Goal: Information Seeking & Learning: Learn about a topic

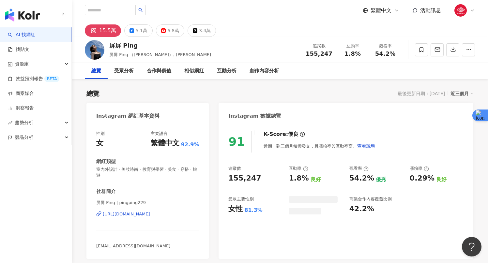
scroll to position [40, 0]
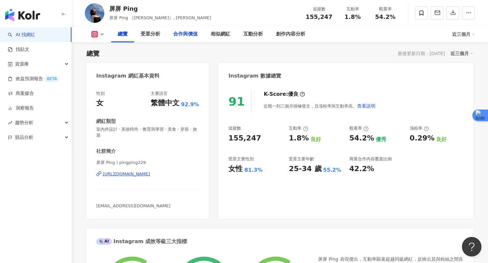
click at [193, 33] on div "合作與價值" at bounding box center [185, 34] width 24 height 8
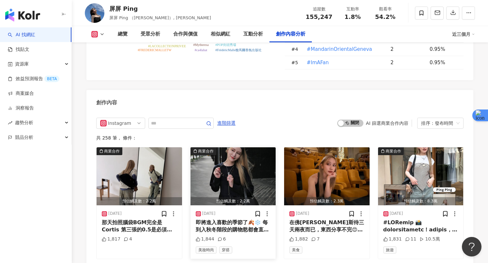
scroll to position [1978, 0]
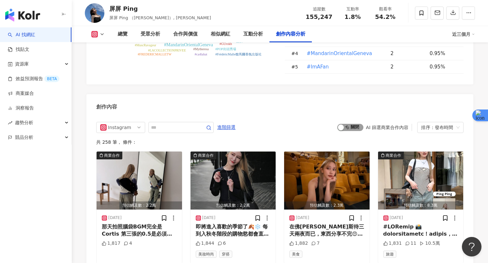
click at [349, 124] on span "啟動 關閉" at bounding box center [350, 127] width 26 height 7
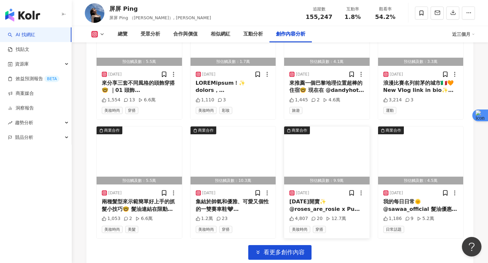
scroll to position [2239, 0]
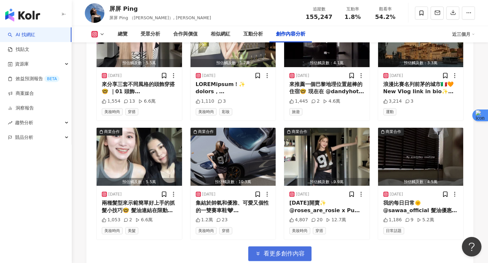
click at [283, 250] on span "看更多創作內容" at bounding box center [283, 253] width 41 height 7
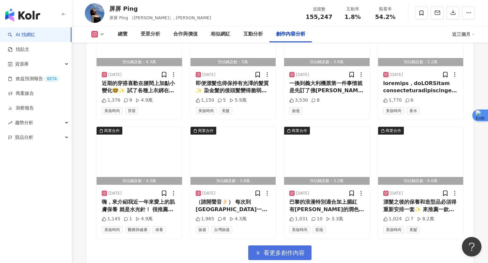
scroll to position [2597, 0]
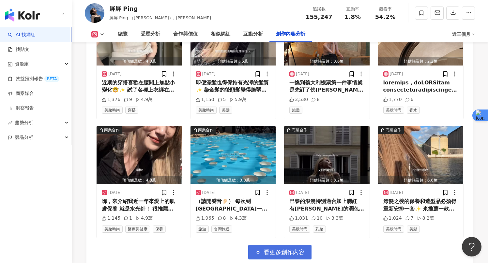
click at [280, 249] on button "看更多創作內容" at bounding box center [279, 252] width 63 height 15
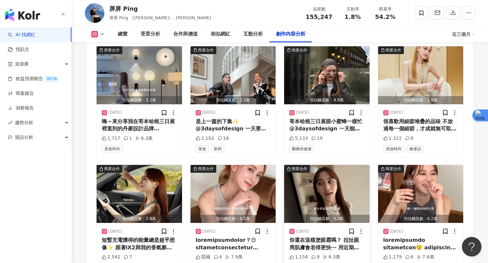
scroll to position [2940, 0]
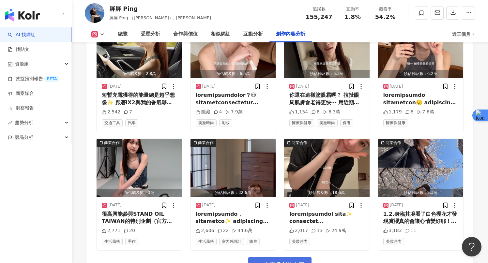
click at [298, 261] on span "看更多創作內容" at bounding box center [283, 264] width 41 height 7
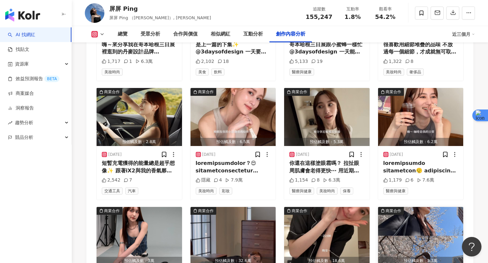
scroll to position [2826, 0]
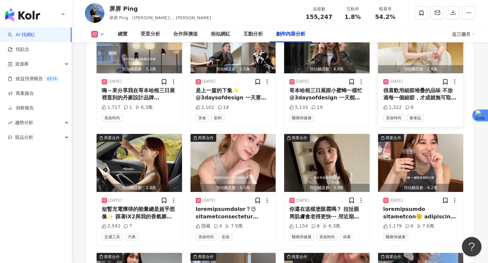
click at [396, 90] on div "很喜歡用細節堆疊的品味 不放過每一個細節，才成就無可取代的作品 體驗了PIAGET伯爵的美學 對於匠人精神的刻工佩服不已🥹✨ 細節和細心的Décor Pala…" at bounding box center [420, 94] width 75 height 15
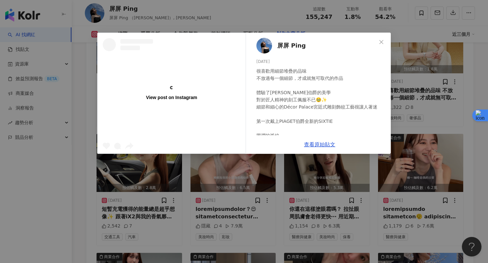
click at [404, 88] on div "View post on Instagram 屏屏 Ping 2025/6/25 很喜歡用細節堆疊的品味 不放過每一個細節，才成就無可取代的作品 體驗了PIA…" at bounding box center [244, 131] width 488 height 263
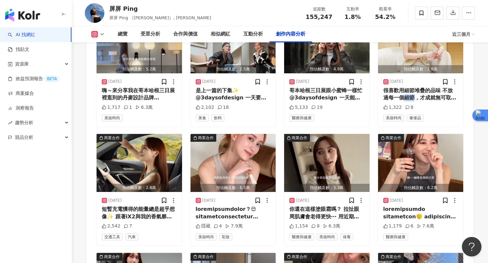
copy div "細節"
click at [403, 88] on div "很喜歡用細節堆疊的品味 不放過每一個細節，才成就無可取代的作品 體驗了PIAGET伯爵的美學 對於匠人精神的刻工佩服不已🥹✨ 細節和細心的Décor Pala…" at bounding box center [420, 94] width 75 height 15
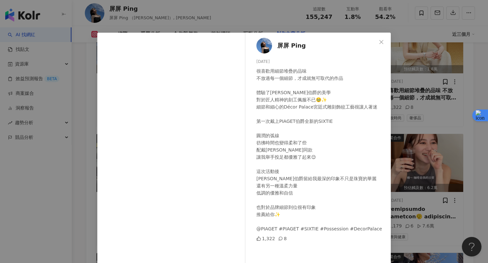
click at [398, 138] on div "屏屏 Ping 2025/6/25 很喜歡用細節堆疊的品味 不放過每一個細節，才成就無可取代的作品 體驗了PIAGET伯爵的美學 對於匠人精神的刻工佩服不已🥹…" at bounding box center [244, 131] width 488 height 263
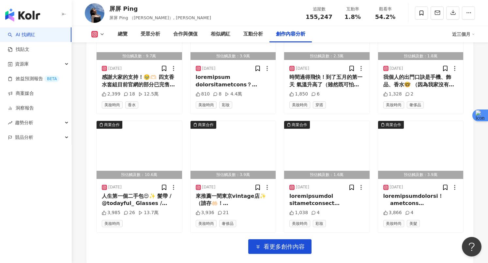
scroll to position [3315, 0]
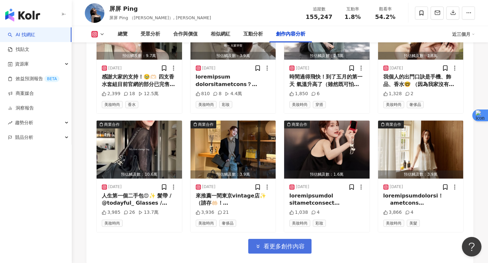
click at [291, 243] on span "看更多創作內容" at bounding box center [283, 246] width 41 height 7
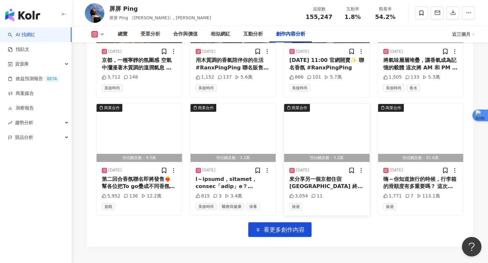
scroll to position [3715, 0]
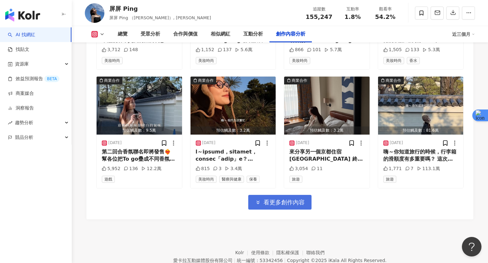
click at [286, 199] on span "看更多創作內容" at bounding box center [283, 202] width 41 height 7
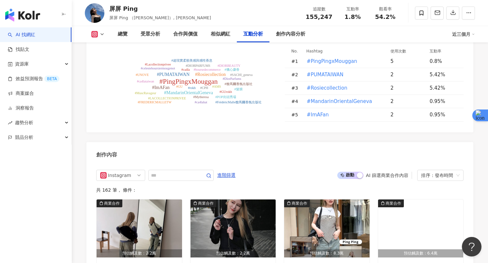
scroll to position [1949, 0]
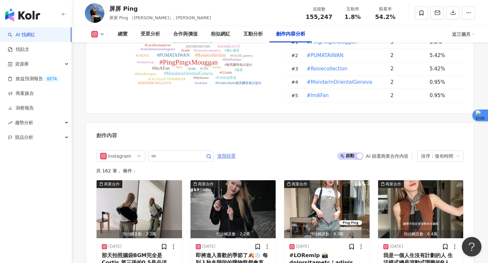
click at [227, 151] on span "進階篩選" at bounding box center [226, 156] width 18 height 10
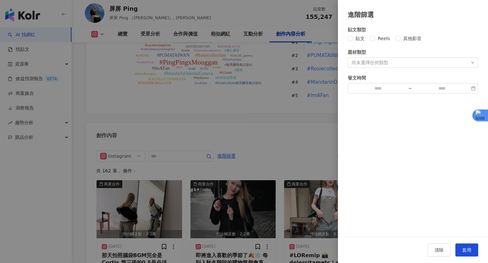
click at [239, 152] on div at bounding box center [244, 131] width 488 height 263
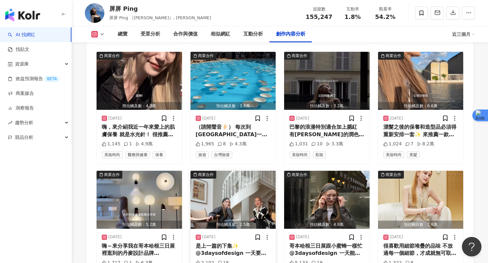
scroll to position [2688, 0]
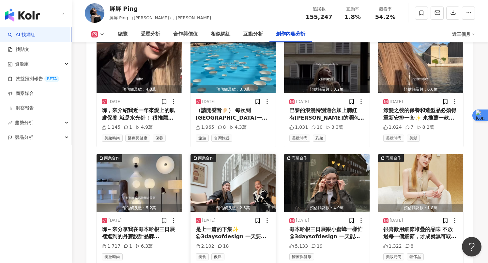
click at [202, 253] on span "美食" at bounding box center [202, 256] width 13 height 7
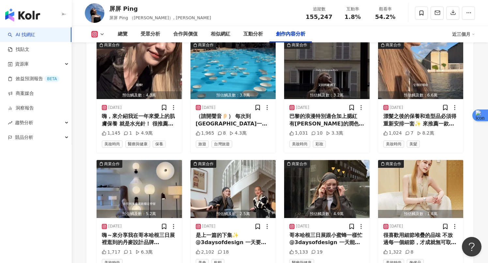
scroll to position [2022, 0]
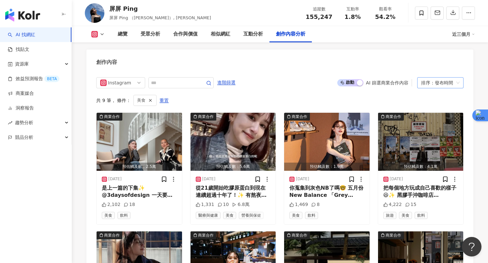
click at [430, 79] on div "排序：發布時間" at bounding box center [437, 83] width 33 height 10
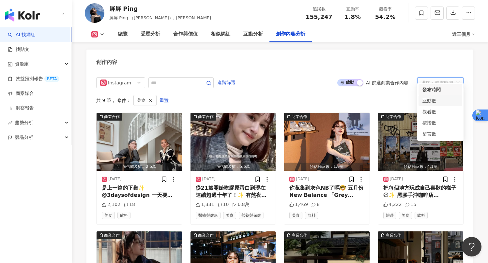
click at [435, 106] on div "互動數" at bounding box center [440, 100] width 44 height 11
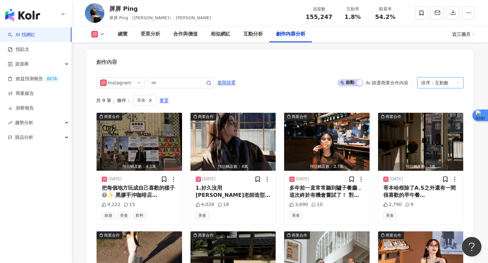
click at [26, 34] on link "AI 找網紅" at bounding box center [21, 35] width 27 height 7
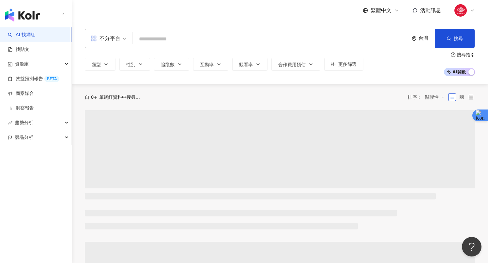
click at [179, 35] on input "search" at bounding box center [270, 39] width 270 height 12
click at [158, 39] on input "********" at bounding box center [270, 39] width 270 height 12
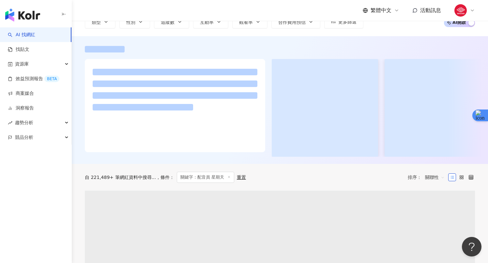
scroll to position [73, 0]
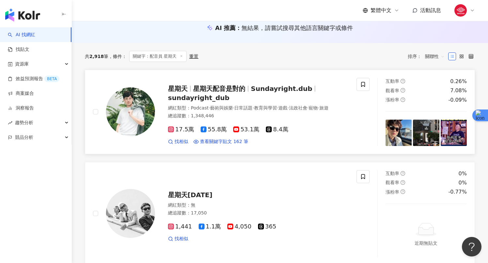
click at [229, 87] on span "星期天配音是對的" at bounding box center [219, 89] width 52 height 8
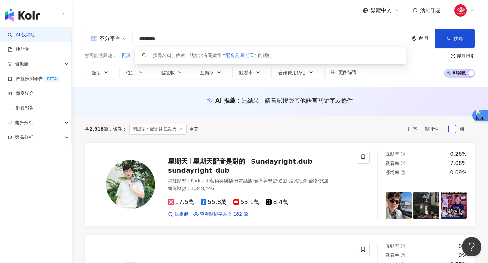
click at [184, 36] on input "********" at bounding box center [270, 39] width 270 height 12
paste input "search"
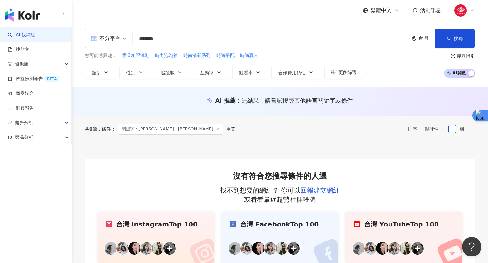
drag, startPoint x: 156, startPoint y: 42, endPoint x: 134, endPoint y: 41, distance: 21.5
click at [134, 41] on div "不分平台 時尚｜呂芷葇​ ******* 台灣 搜尋 loading 搜尋名稱、敘述、貼文含有關鍵字 “ 時尚｜呂芷葇​ ” 的網紅" at bounding box center [280, 39] width 390 height 20
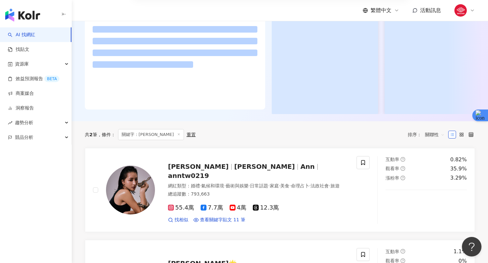
scroll to position [112, 0]
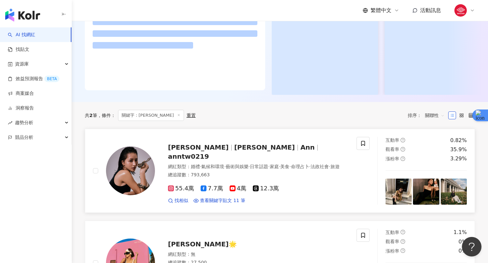
click at [234, 151] on span "妍安" at bounding box center [264, 147] width 61 height 8
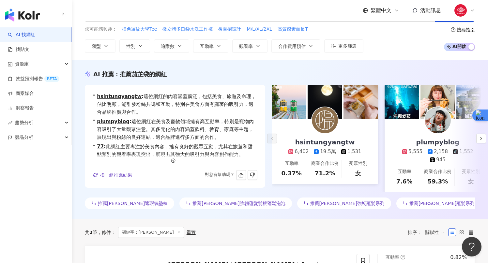
scroll to position [0, 0]
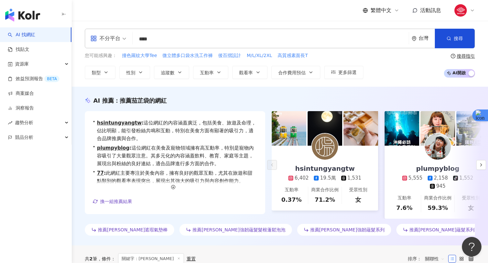
click at [172, 45] on input "****" at bounding box center [270, 39] width 270 height 12
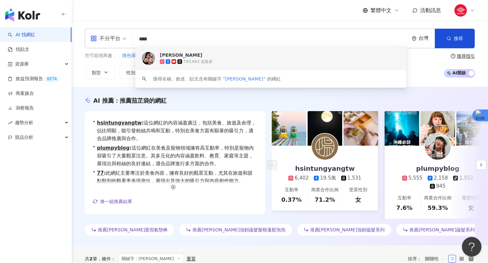
paste input "*"
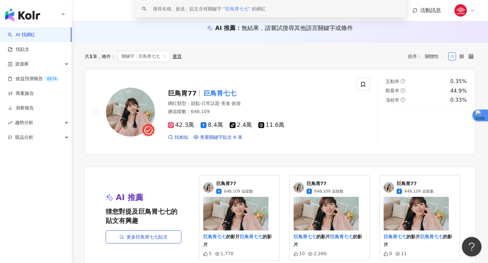
scroll to position [64, 0]
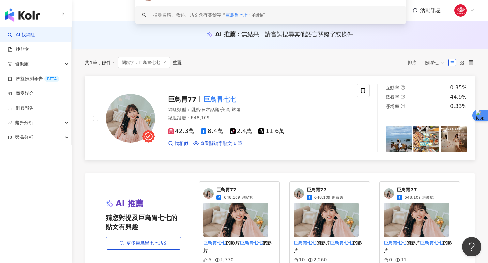
type input "*****"
click at [194, 107] on span "甜點" at bounding box center [195, 109] width 9 height 5
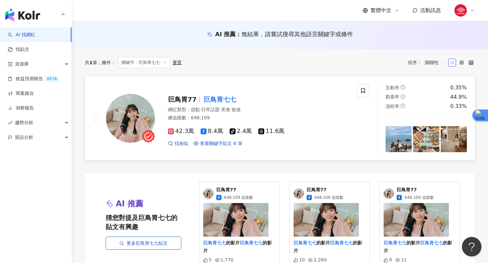
click at [35, 32] on link "AI 找網紅" at bounding box center [21, 35] width 27 height 7
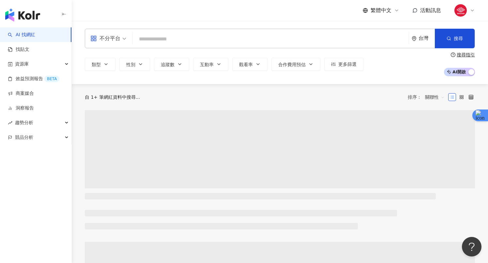
click at [159, 41] on input "search" at bounding box center [270, 39] width 270 height 12
paste input "****"
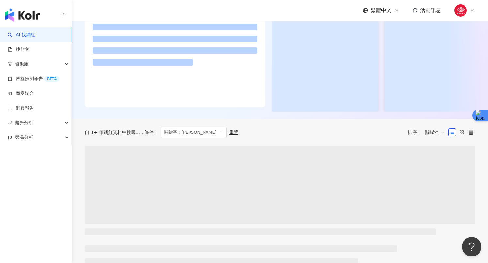
scroll to position [130, 0]
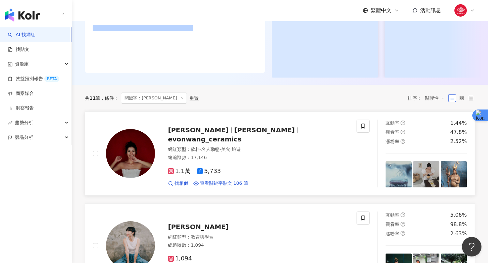
type input "****"
click at [234, 132] on span "EVON WANG" at bounding box center [264, 130] width 61 height 8
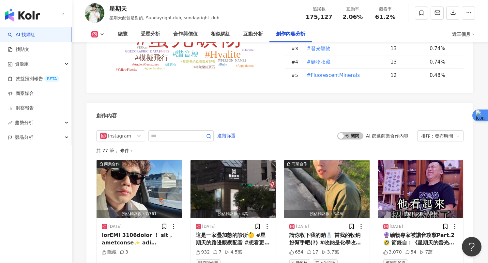
scroll to position [1979, 0]
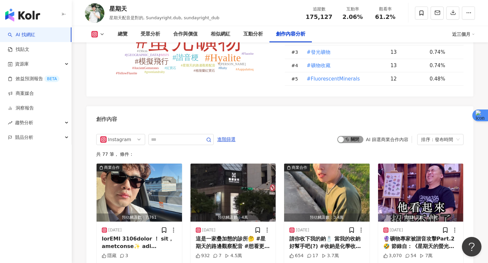
click at [349, 136] on span "啟動 關閉" at bounding box center [350, 139] width 26 height 7
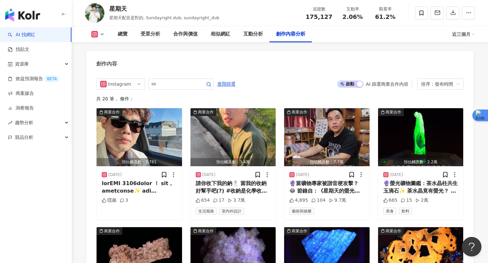
scroll to position [2040, 0]
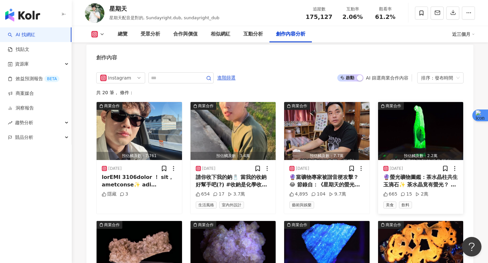
click at [388, 201] on span "美食" at bounding box center [389, 204] width 13 height 7
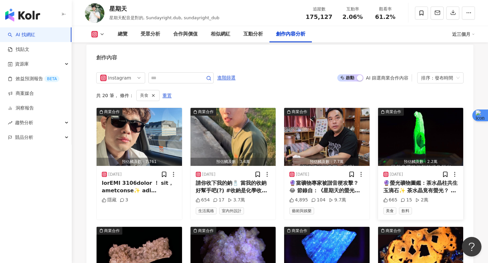
scroll to position [2021, 0]
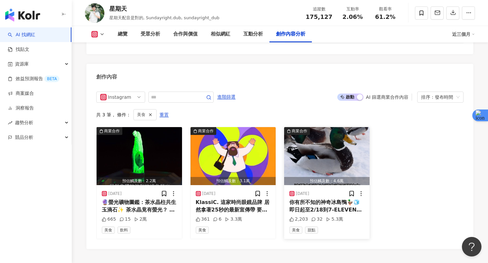
click at [327, 131] on img "button" at bounding box center [326, 156] width 85 height 58
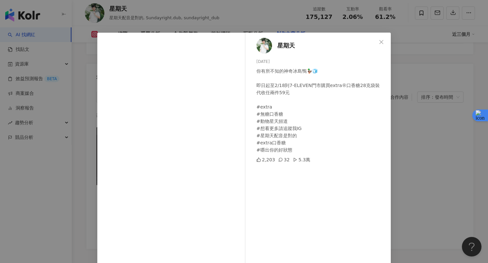
click at [420, 180] on div "星期天 2025/2/14 你有所不知的神奇冰島鴨🦆🧊 即日起至2/18到7-ELEVEN門市購買extra®口香糖28克袋裝 代收任兩件59元 #extra…" at bounding box center [244, 131] width 488 height 263
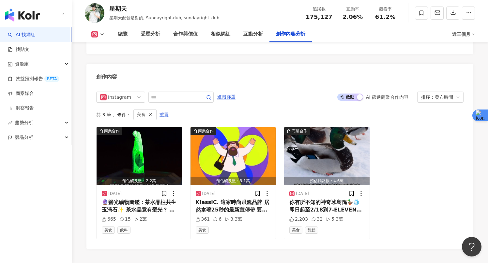
click at [159, 110] on span "重置" at bounding box center [163, 115] width 9 height 10
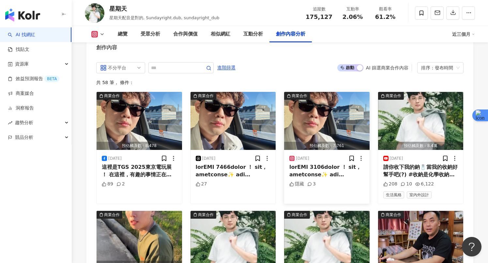
scroll to position [2057, 0]
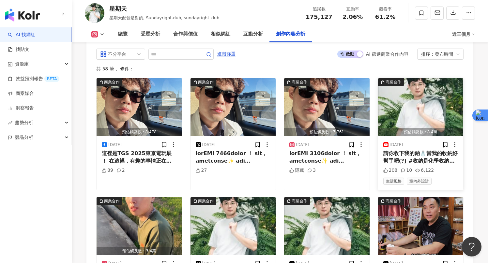
click at [395, 178] on span "生活風格" at bounding box center [393, 181] width 21 height 7
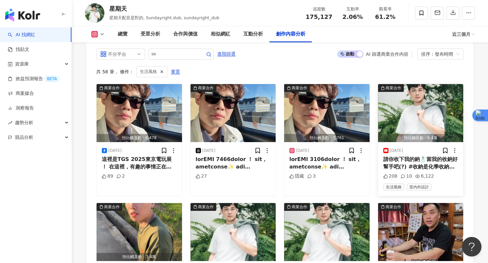
scroll to position [2014, 0]
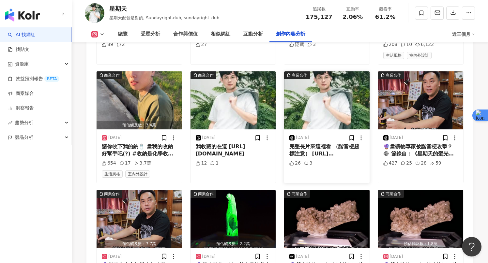
scroll to position [2303, 0]
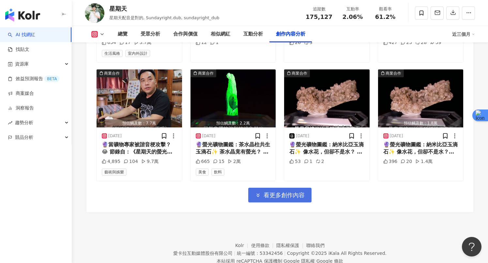
click at [291, 192] on span "看更多創作內容" at bounding box center [283, 195] width 41 height 7
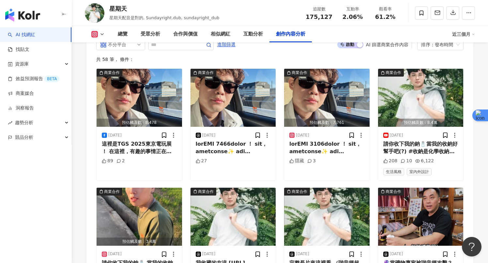
scroll to position [2030, 0]
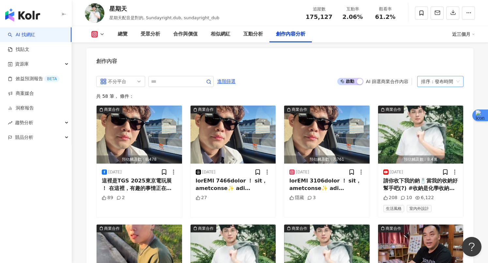
click at [437, 76] on div "排序：發布時間" at bounding box center [437, 81] width 33 height 10
click at [438, 85] on div "互動數" at bounding box center [440, 84] width 36 height 7
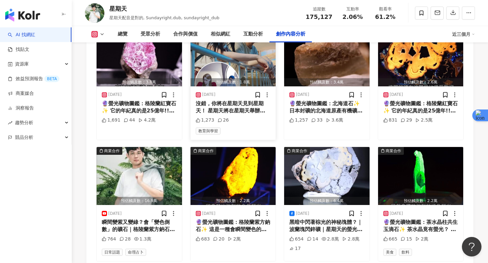
scroll to position [2224, 0]
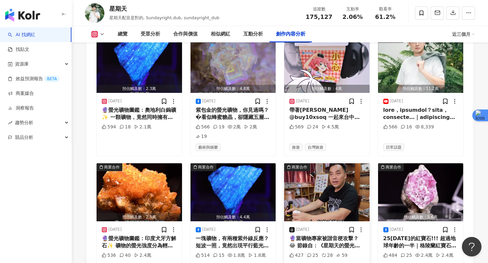
scroll to position [2617, 0]
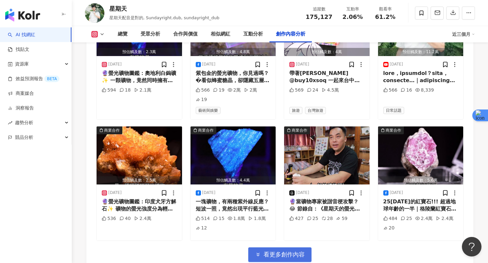
click at [287, 251] on span "看更多創作內容" at bounding box center [283, 254] width 41 height 7
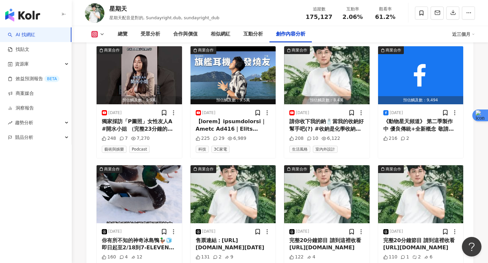
scroll to position [2946, 0]
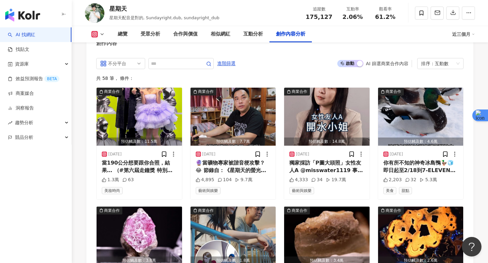
scroll to position [1987, 0]
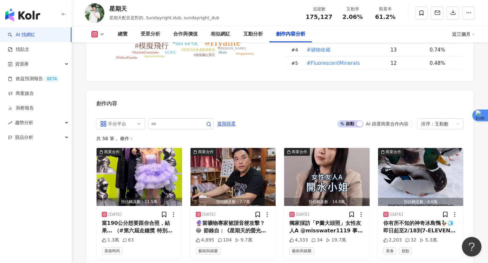
click at [348, 120] on span "啟動 關閉" at bounding box center [350, 123] width 26 height 7
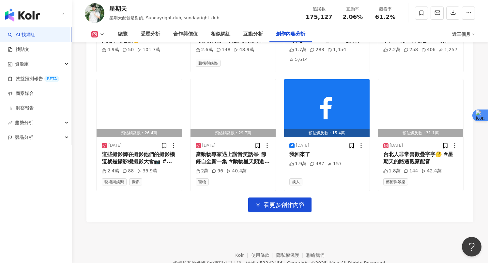
scroll to position [2303, 0]
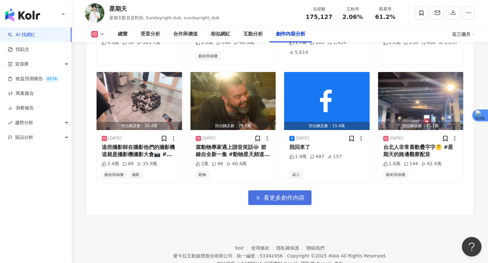
click at [277, 194] on span "看更多創作內容" at bounding box center [283, 197] width 41 height 7
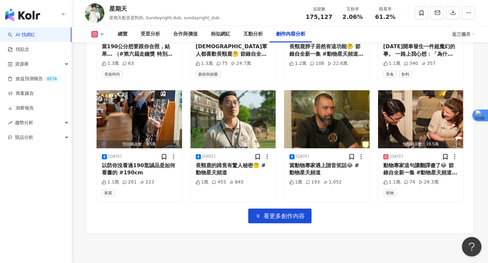
scroll to position [2647, 0]
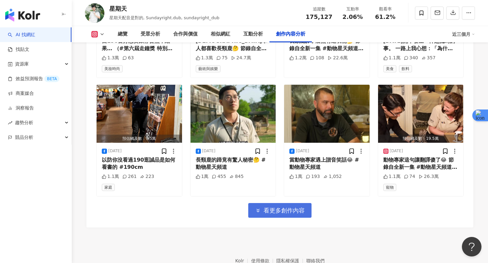
click at [266, 203] on button "看更多創作內容" at bounding box center [279, 210] width 63 height 15
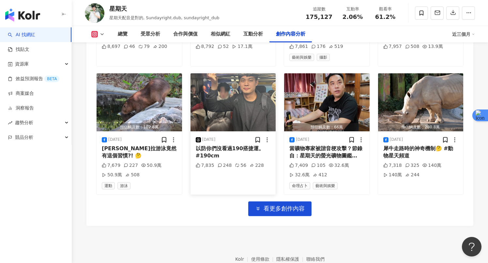
scroll to position [3025, 0]
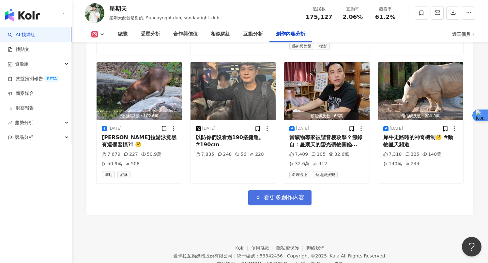
click at [267, 190] on button "看更多創作內容" at bounding box center [279, 197] width 63 height 15
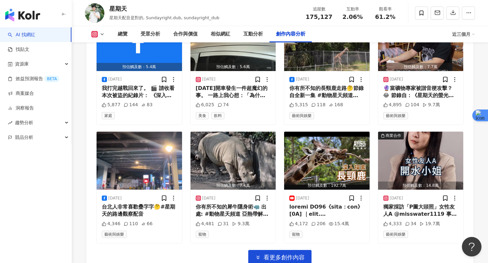
scroll to position [3365, 0]
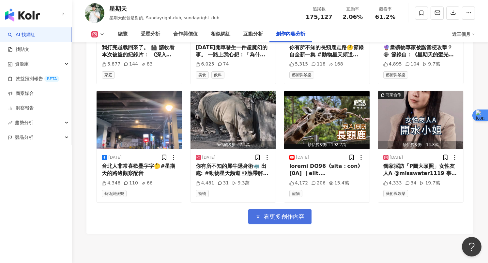
click at [281, 213] on span "看更多創作內容" at bounding box center [283, 216] width 41 height 7
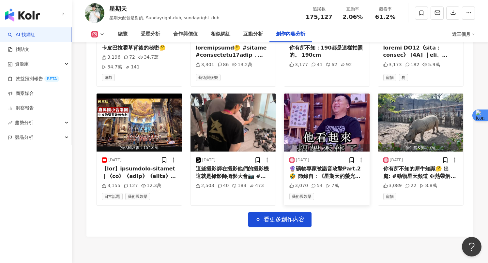
scroll to position [3732, 0]
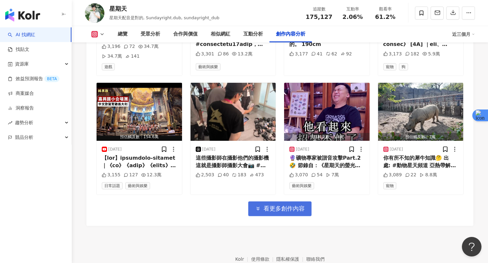
click at [294, 201] on button "看更多創作內容" at bounding box center [279, 208] width 63 height 15
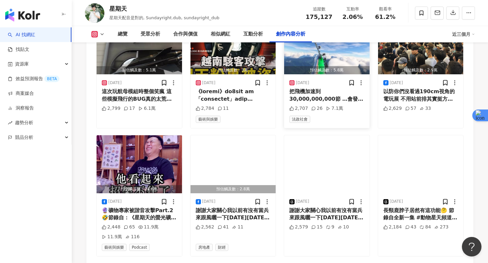
scroll to position [4078, 0]
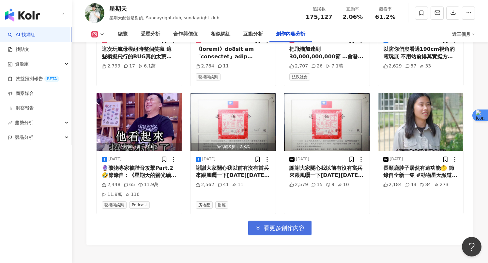
click at [283, 225] on span "看更多創作內容" at bounding box center [283, 228] width 41 height 7
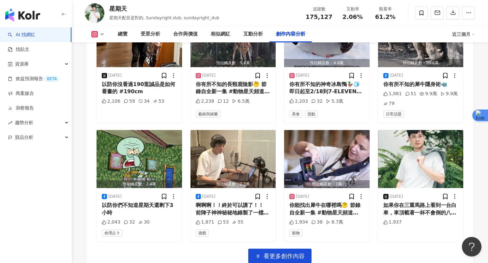
scroll to position [4410, 0]
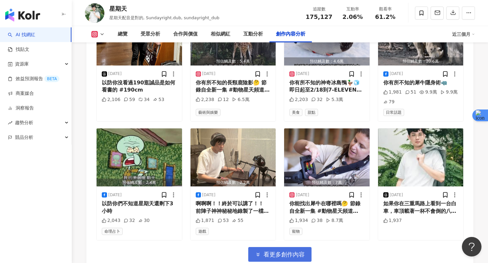
click at [271, 251] on span "看更多創作內容" at bounding box center [283, 254] width 41 height 7
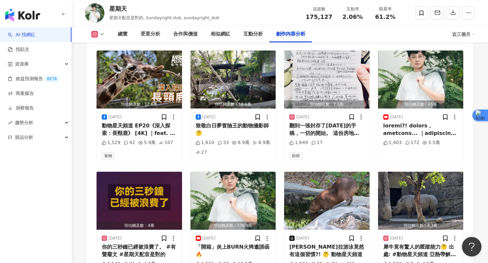
scroll to position [4746, 0]
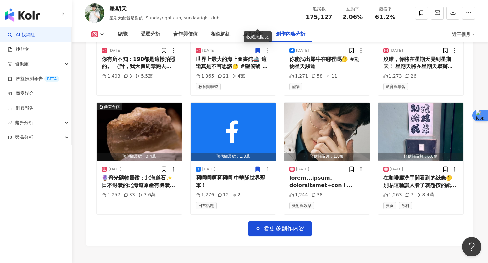
scroll to position [5165, 0]
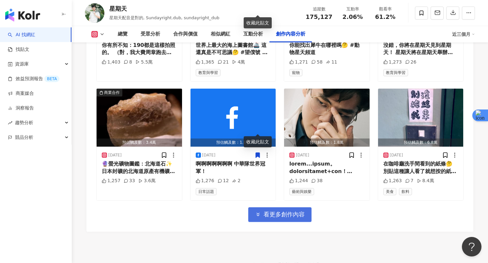
click at [275, 211] on span "看更多創作內容" at bounding box center [283, 214] width 41 height 7
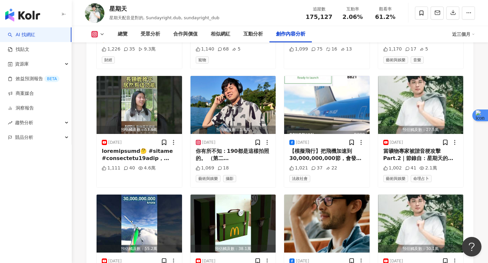
scroll to position [5445, 0]
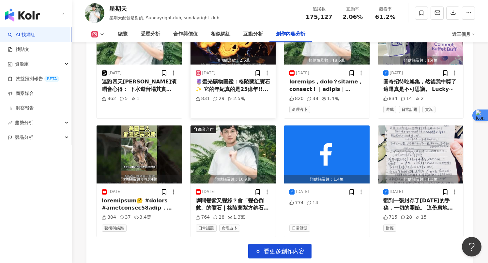
scroll to position [5864, 0]
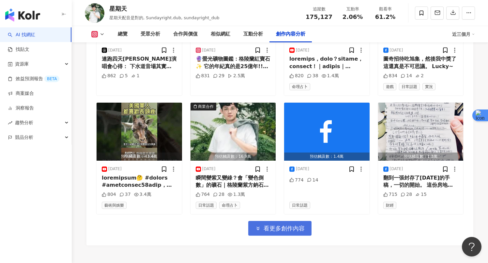
click at [281, 225] on span "看更多創作內容" at bounding box center [283, 228] width 41 height 7
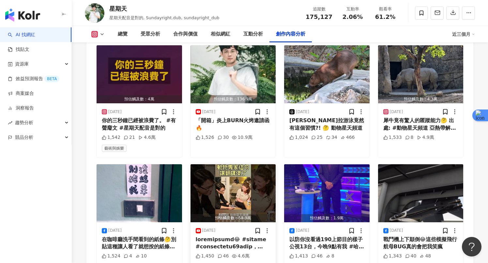
scroll to position [4863, 0]
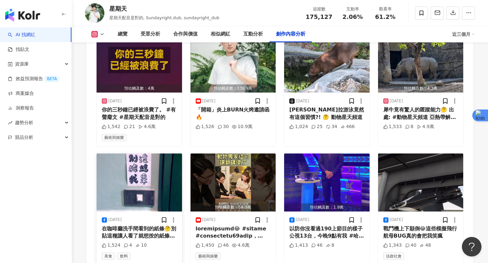
click at [107, 253] on span "美食" at bounding box center [108, 256] width 13 height 7
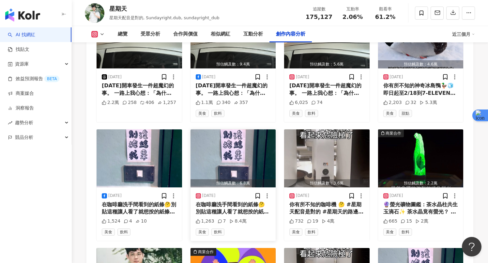
scroll to position [2148, 0]
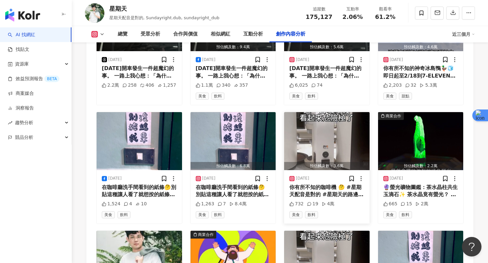
click at [314, 128] on img "button" at bounding box center [326, 141] width 85 height 58
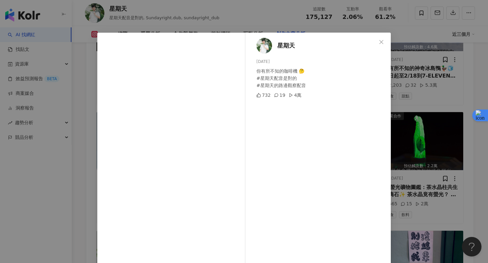
click at [411, 88] on div "星期天 2025/3/23 你有所不知的咖啡機 🤔 #星期天配音是對的 #星期天的路邊觀察配音 732 19 4萬 查看原始貼文" at bounding box center [244, 131] width 488 height 263
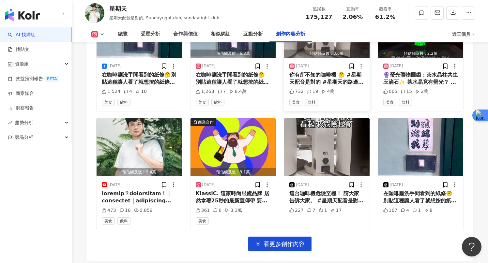
scroll to position [2299, 0]
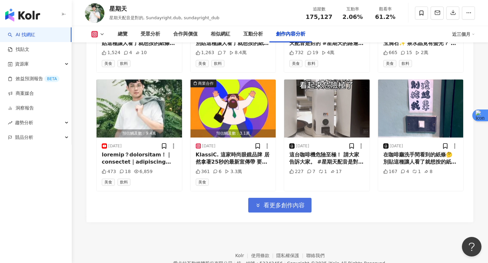
click at [295, 202] on span "看更多創作內容" at bounding box center [283, 205] width 41 height 7
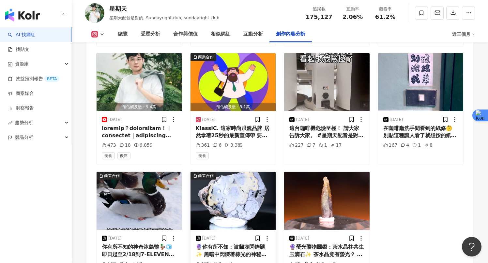
scroll to position [2355, 0]
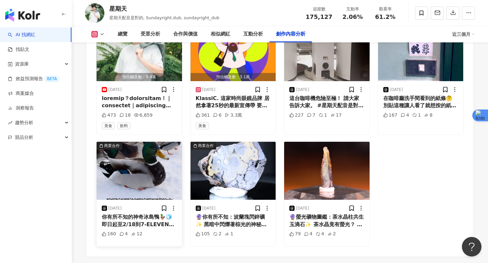
click at [145, 205] on div "2025/2/14" at bounding box center [139, 208] width 75 height 7
click at [137, 213] on div "你有所不知的神奇冰島鴨🦆🧊 即日起至2/18到7-ELEVEN門市購買extra®口香糖28克袋裝 代收任兩件59元 #extra #無糖口香糖 #動物星天頻…" at bounding box center [139, 220] width 75 height 15
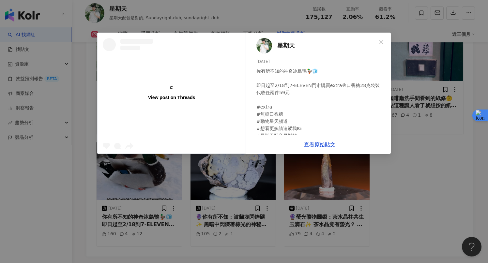
click at [127, 165] on div "View post on Threads 星期天 2025/2/14 你有所不知的神奇冰島鴨🦆🧊 即日起至2/18到7-ELEVEN門市購買extra®口香糖…" at bounding box center [244, 131] width 488 height 263
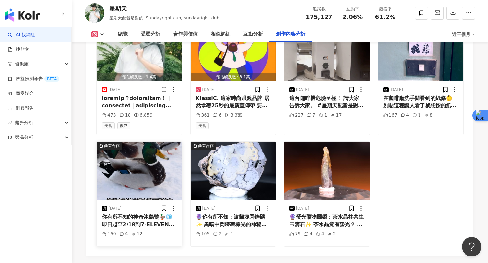
click at [134, 164] on img "button" at bounding box center [138, 171] width 85 height 58
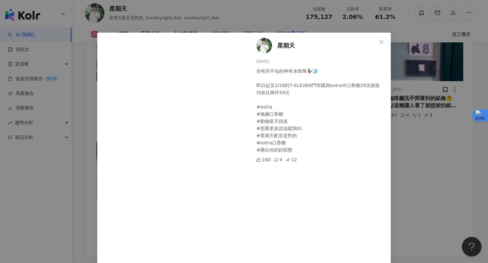
scroll to position [13, 0]
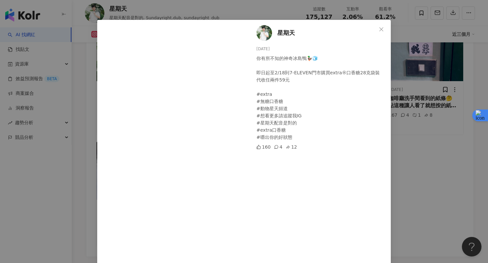
click at [433, 199] on div "星期天 2025/2/14 你有所不知的神奇冰島鴨🦆🧊 即日起至2/18到7-ELEVEN門市購買extra®口香糖28克袋裝 代收任兩件59元 #extra…" at bounding box center [244, 131] width 488 height 263
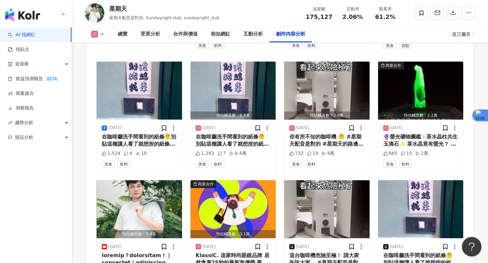
scroll to position [2199, 0]
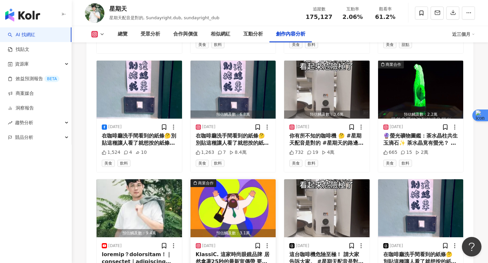
click at [234, 184] on img "button" at bounding box center [232, 208] width 85 height 58
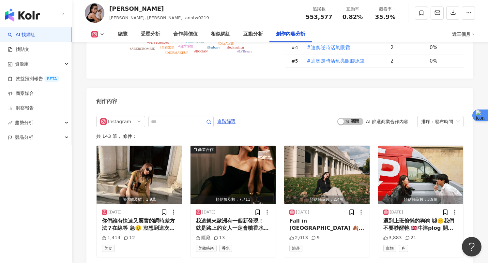
scroll to position [1971, 0]
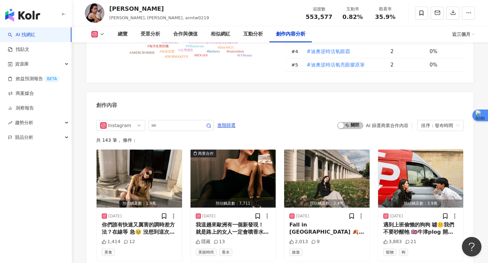
click at [353, 120] on div "啟動 關閉 AI 篩選商業合作內容 排序：發布時間" at bounding box center [400, 125] width 126 height 11
click at [352, 122] on span "啟動 關閉" at bounding box center [350, 125] width 26 height 7
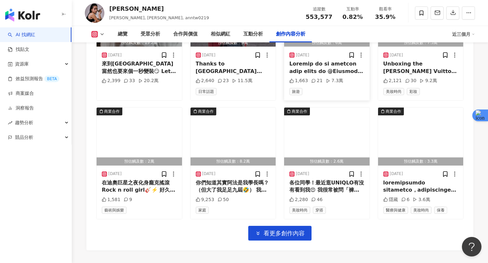
scroll to position [2290, 0]
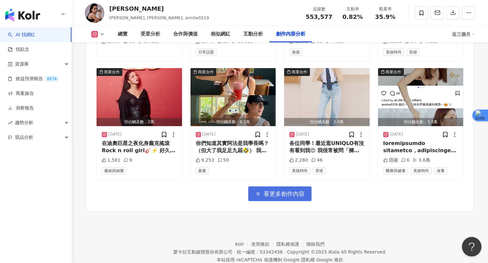
click at [297, 186] on button "看更多創作內容" at bounding box center [279, 193] width 63 height 15
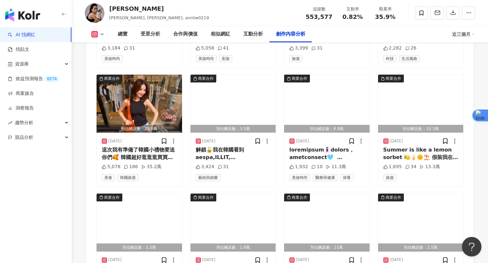
scroll to position [2530, 0]
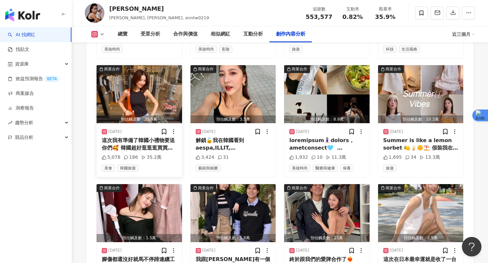
click at [108, 165] on span "美食" at bounding box center [108, 168] width 13 height 7
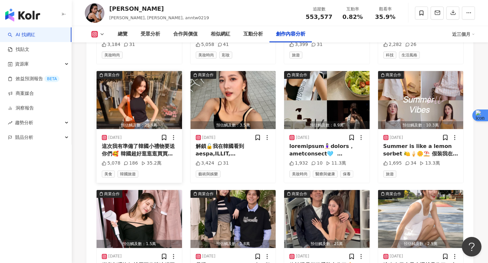
scroll to position [2001, 0]
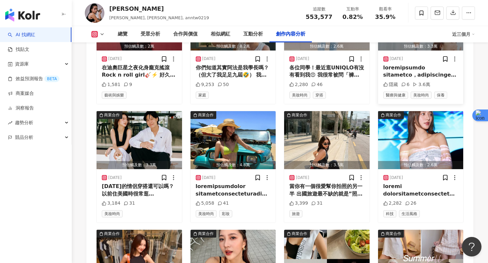
scroll to position [2388, 0]
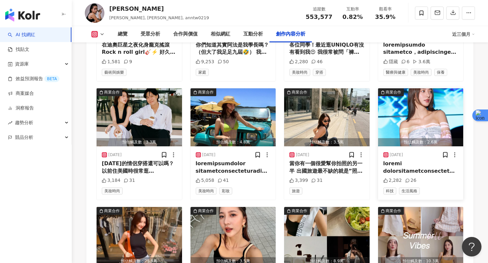
click at [402, 187] on span "生活風格" at bounding box center [409, 190] width 21 height 7
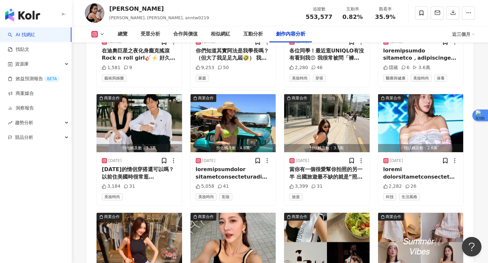
scroll to position [2001, 0]
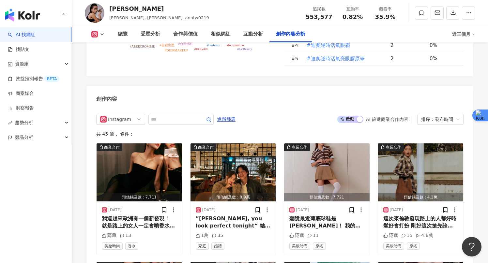
scroll to position [1971, 0]
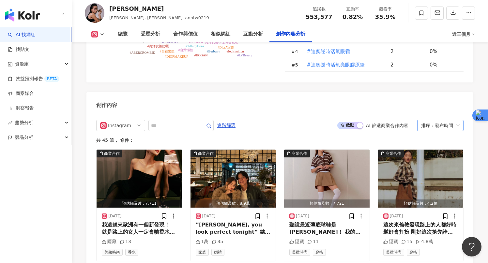
click at [420, 120] on div "排序：發布時間" at bounding box center [440, 125] width 46 height 11
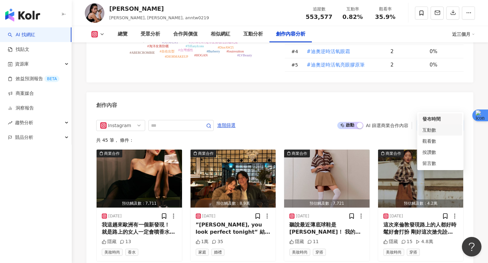
click at [433, 129] on div "互動數" at bounding box center [440, 129] width 36 height 7
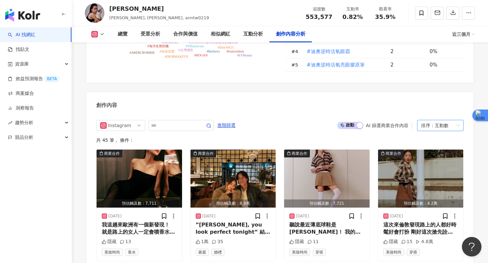
scroll to position [2001, 0]
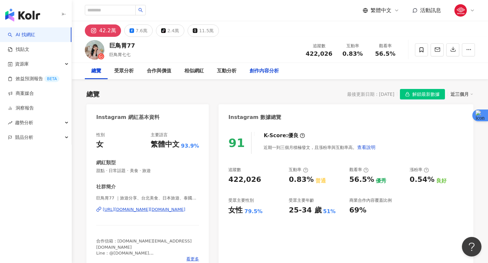
click at [256, 68] on div "創作內容分析" at bounding box center [263, 71] width 29 height 8
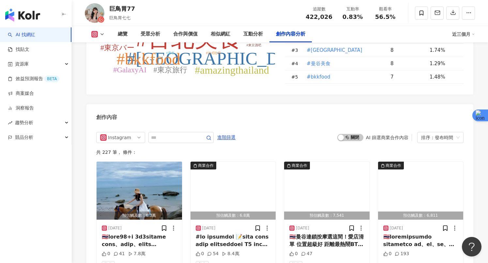
scroll to position [1972, 0]
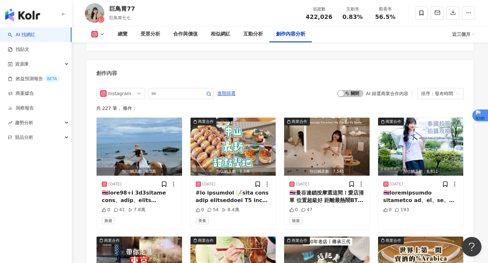
click at [351, 88] on div "啟動 關閉 AI 篩選商業合作內容 排序：發布時間" at bounding box center [400, 93] width 126 height 11
click at [432, 88] on div "排序：發布時間" at bounding box center [437, 93] width 33 height 10
click at [431, 101] on div "互動數" at bounding box center [440, 101] width 36 height 7
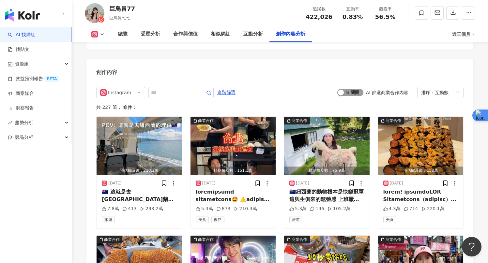
click at [350, 89] on span "啟動 關閉" at bounding box center [350, 92] width 26 height 7
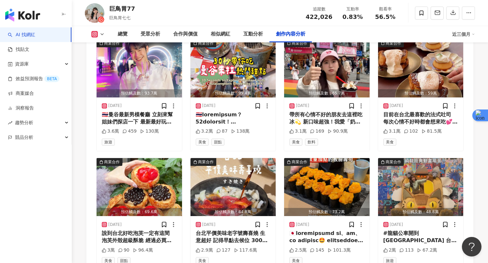
scroll to position [2198, 0]
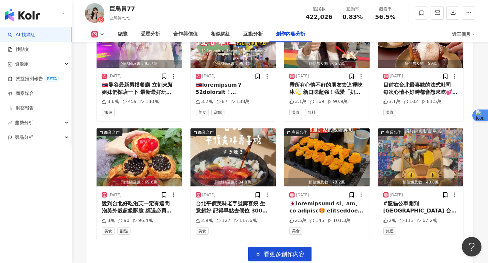
click at [285, 229] on div "商業合作 預估觸及數：151.1萬 2024/10/22 5.4萬 873 210.4萬 美食 飲料 商業合作 預估觸及數：75.9萬 2024/11/15 …" at bounding box center [279, 76] width 367 height 371
click at [284, 251] on span "看更多創作內容" at bounding box center [283, 254] width 41 height 7
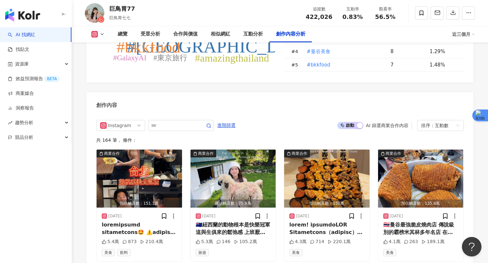
scroll to position [1906, 0]
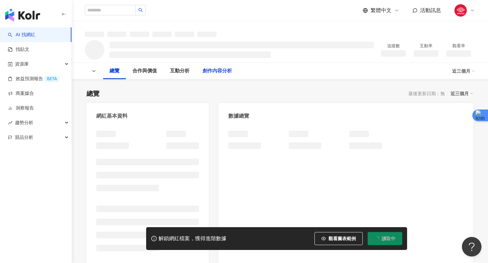
click at [219, 70] on div "創作內容分析" at bounding box center [216, 71] width 29 height 8
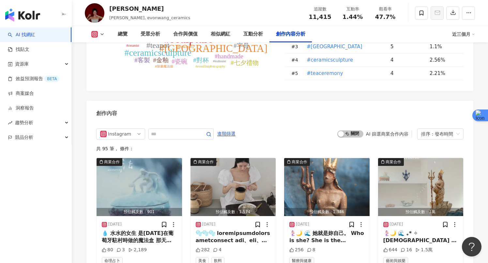
click at [356, 53] on td "#[GEOGRAPHIC_DATA]" at bounding box center [343, 46] width 84 height 13
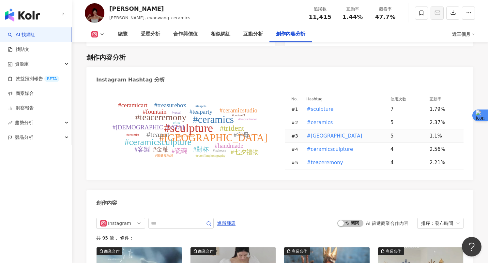
scroll to position [1862, 0]
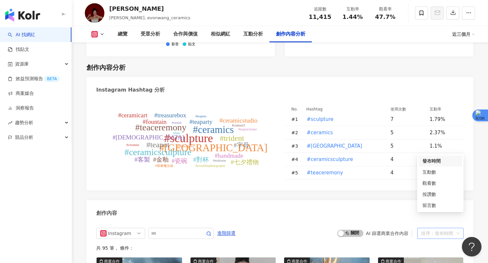
click at [439, 228] on div "排序：發布時間" at bounding box center [437, 233] width 33 height 10
click at [432, 173] on div "互動數" at bounding box center [440, 171] width 36 height 7
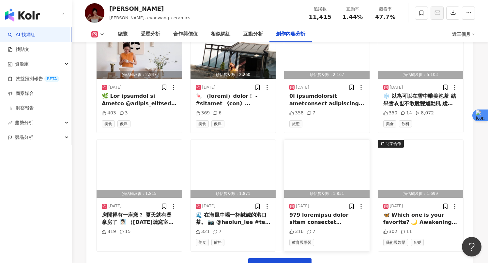
scroll to position [2223, 0]
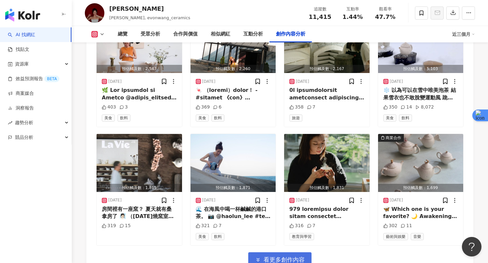
click at [287, 256] on span "看更多創作內容" at bounding box center [283, 259] width 41 height 7
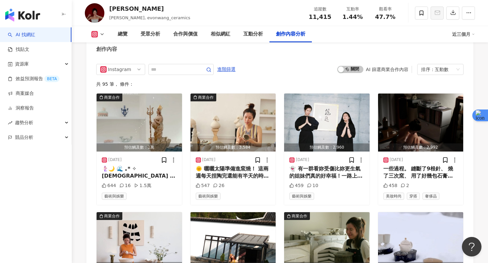
scroll to position [2024, 0]
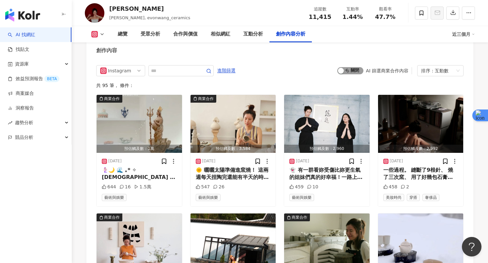
click at [356, 67] on span "啟動 關閉" at bounding box center [350, 70] width 26 height 7
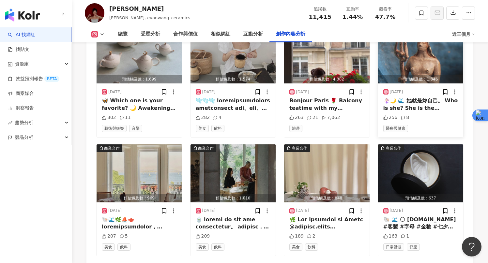
scroll to position [2228, 0]
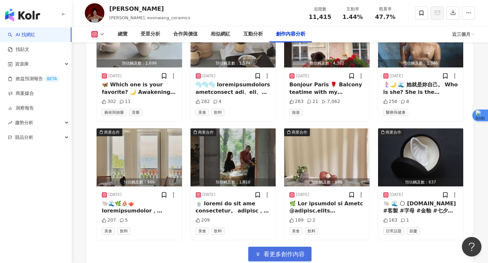
click at [275, 251] on span "看更多創作內容" at bounding box center [283, 254] width 41 height 7
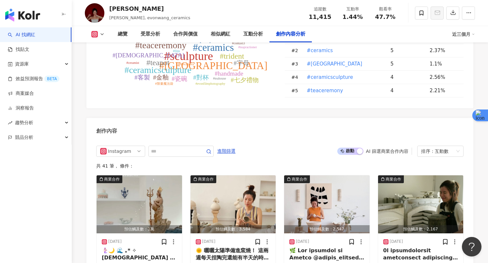
scroll to position [1930, 0]
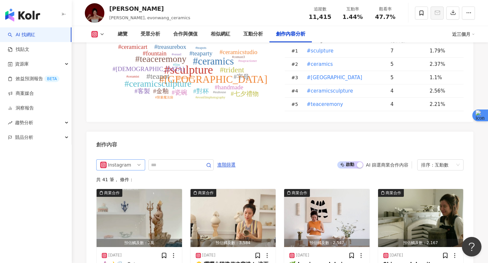
click at [132, 160] on span "Instagram" at bounding box center [120, 165] width 41 height 10
click at [136, 160] on span "Instagram" at bounding box center [120, 165] width 41 height 10
click at [223, 160] on span "進階篩選" at bounding box center [226, 165] width 18 height 10
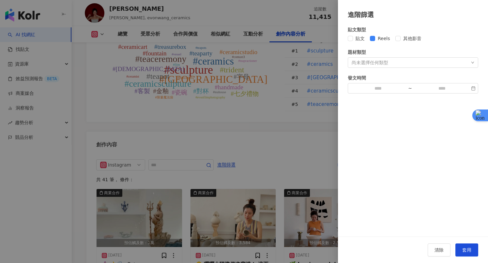
click at [470, 258] on div "清除 套用" at bounding box center [413, 250] width 150 height 26
click at [466, 251] on span "套用" at bounding box center [466, 249] width 9 height 5
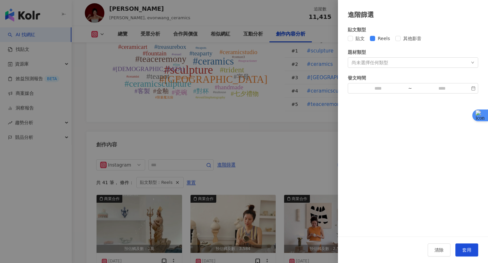
scroll to position [2005, 0]
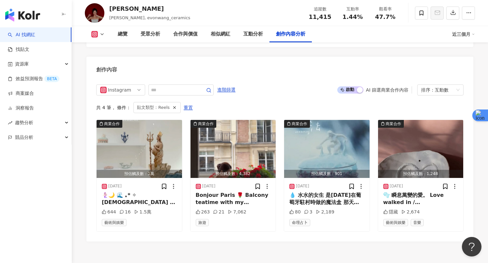
click at [351, 86] on span "啟動 關閉" at bounding box center [350, 89] width 26 height 7
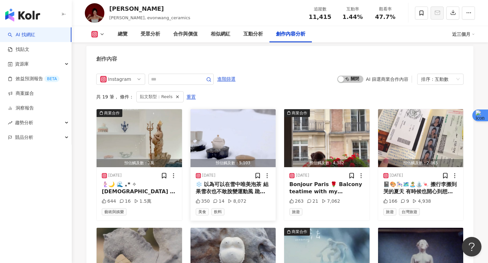
scroll to position [2015, 0]
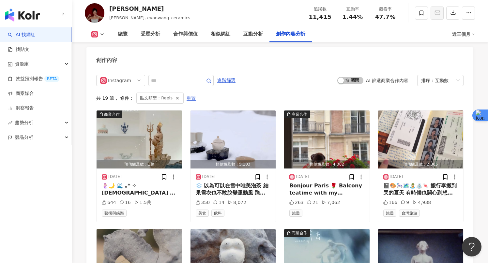
click at [188, 93] on span "重置" at bounding box center [190, 98] width 9 height 10
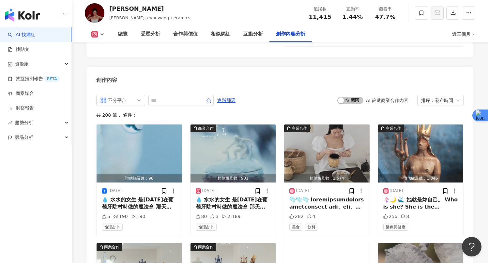
scroll to position [1998, 0]
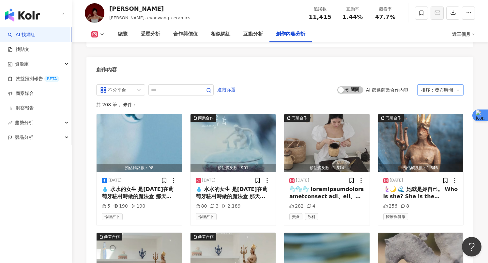
click at [442, 85] on div "排序：發布時間" at bounding box center [437, 90] width 33 height 10
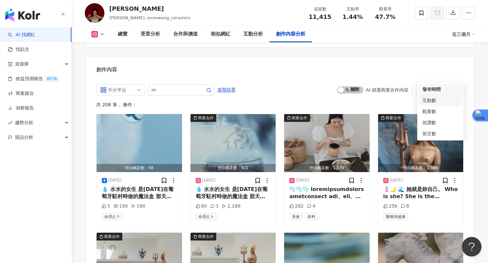
click at [448, 100] on div "互動數" at bounding box center [440, 100] width 36 height 7
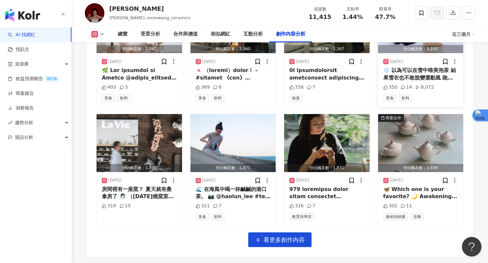
scroll to position [2242, 0]
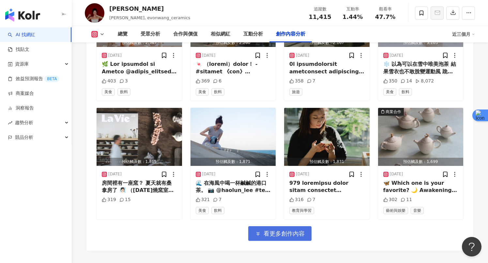
click at [276, 230] on span "看更多創作內容" at bounding box center [283, 233] width 41 height 7
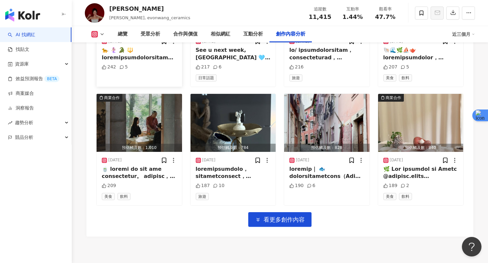
scroll to position [2633, 0]
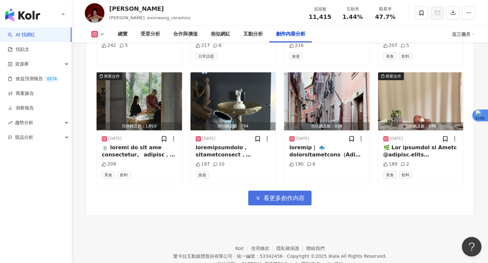
click at [269, 195] on span "看更多創作內容" at bounding box center [283, 198] width 41 height 7
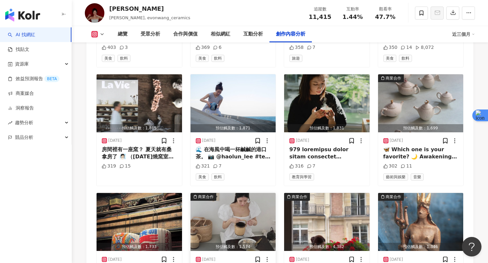
scroll to position [2220, 0]
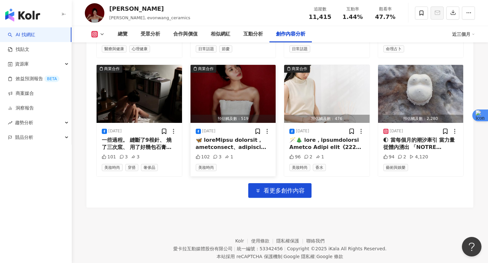
scroll to position [3000, 0]
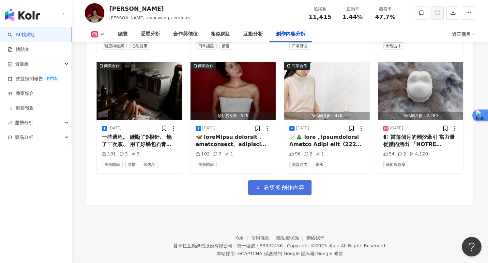
click at [257, 185] on icon "button" at bounding box center [258, 188] width 6 height 6
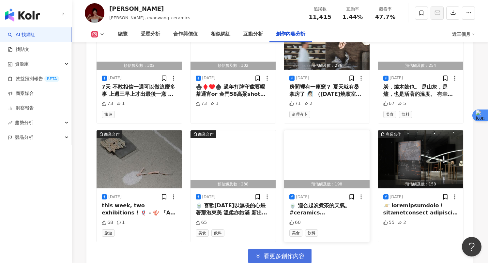
scroll to position [3335, 0]
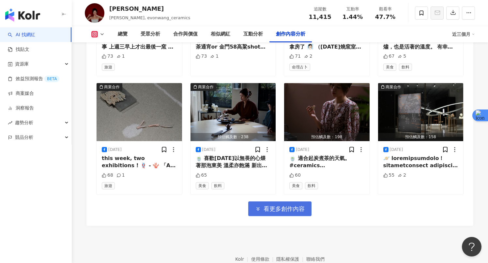
click at [287, 205] on span "看更多創作內容" at bounding box center [283, 208] width 41 height 7
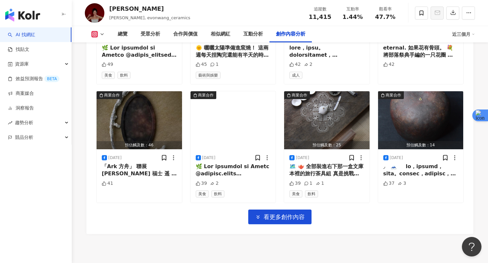
scroll to position [3701, 0]
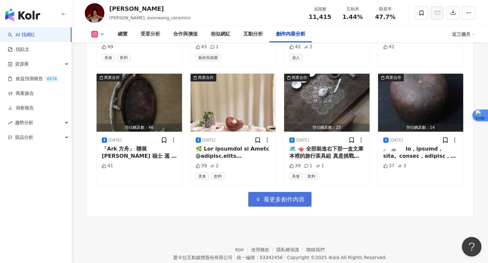
click at [275, 196] on span "看更多創作內容" at bounding box center [283, 199] width 41 height 7
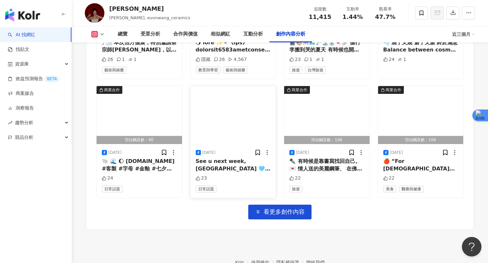
scroll to position [4069, 0]
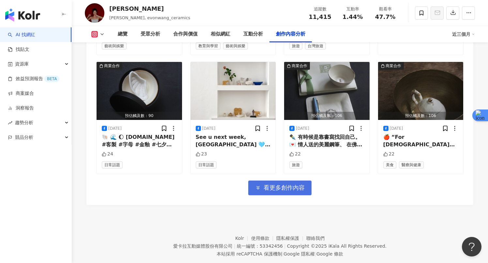
click at [268, 184] on span "看更多創作內容" at bounding box center [283, 187] width 41 height 7
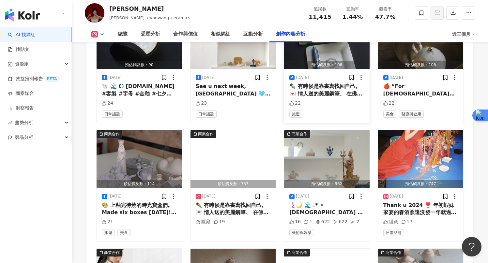
scroll to position [4037, 0]
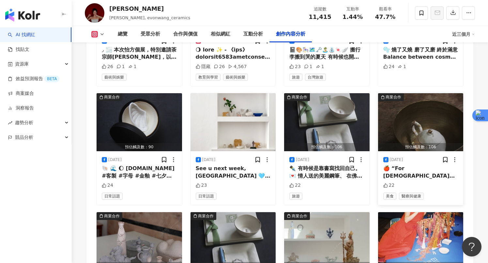
click at [391, 193] on span "美食" at bounding box center [389, 196] width 13 height 7
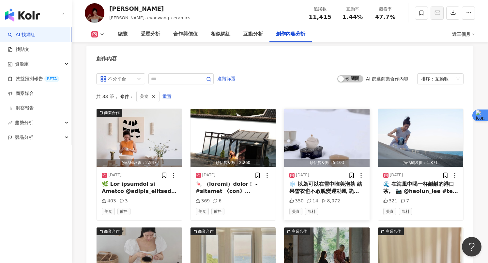
scroll to position [2012, 0]
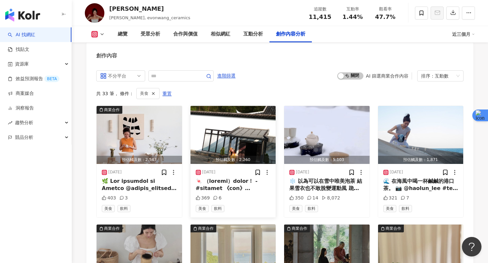
click at [253, 114] on img "button" at bounding box center [232, 135] width 85 height 58
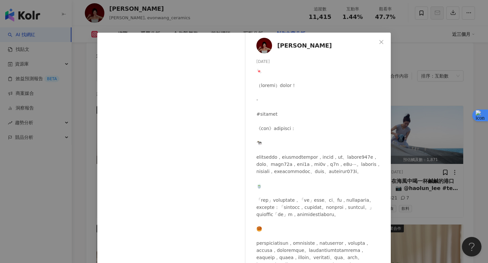
click at [396, 168] on div "王怡方 2025/4/4 369 6 查看原始貼文" at bounding box center [244, 131] width 488 height 263
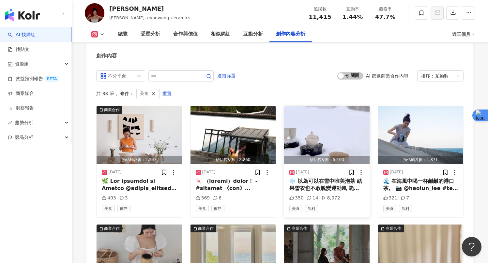
click at [343, 127] on img "button" at bounding box center [326, 135] width 85 height 58
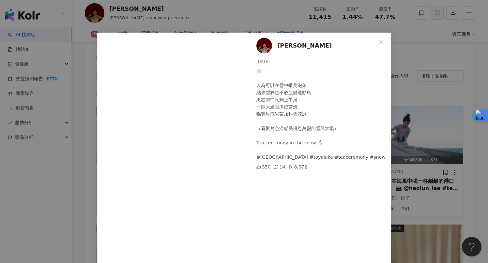
click at [445, 132] on div "王怡方 2024/12/15 ❄️ 以為可以在雪中唯美泡茶 結果雪衣也不敢脫變運動風 跪在雪中只剩上半身 一陣大風雪淹沒茶海 喝黃玫瑰岩茶加料雪花冰 （看影片…" at bounding box center [244, 131] width 488 height 263
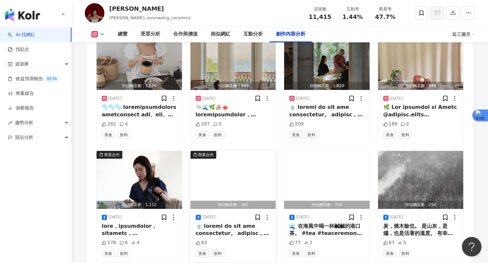
scroll to position [2207, 0]
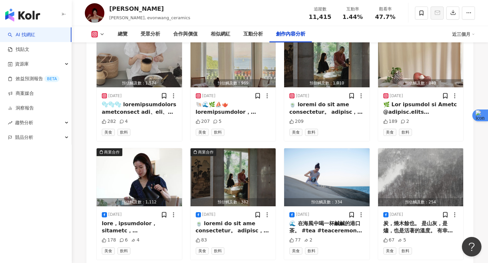
click at [277, 249] on div "商業合作 預估觸及數：2,547 2025/7/1 403 3 美食 飲料 預估觸及數：2,260 2025/4/4 369 6 美食 飲料 預估觸及數：5,…" at bounding box center [279, 95] width 367 height 371
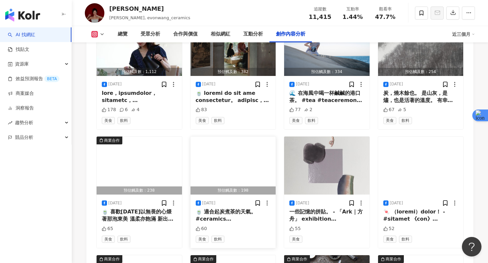
scroll to position [2337, 0]
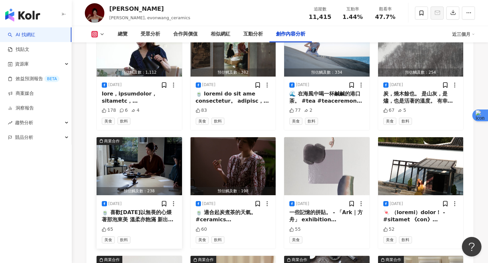
click at [167, 209] on div "🍵 喜歡今天以無畏的心煨著那泡東美 溫柔亦飽滿 新出窯的杯透光下隱約刻了字 穿這套剛好加入影武者聯盟 Ra’s al Ghul ‘s tea League o…" at bounding box center [139, 216] width 75 height 15
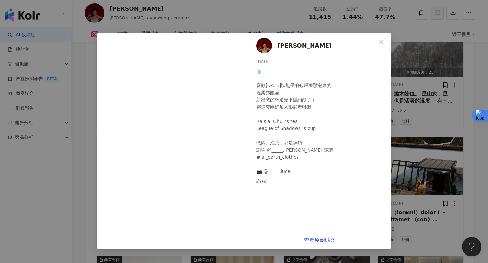
click at [89, 91] on div "王怡方 2025/3/15 🍵 喜歡今天以無畏的心煨著那泡東美 溫柔亦飽滿 新出窯的杯透光下隱約刻了字 穿這套剛好加入影武者聯盟 Ra’s al Ghul ‘…" at bounding box center [244, 131] width 488 height 263
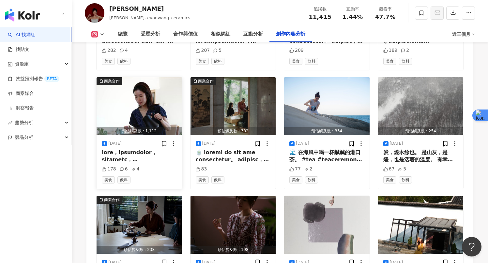
scroll to position [2264, 0]
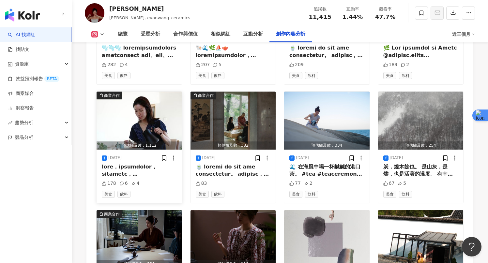
click at [139, 113] on img "button" at bounding box center [138, 121] width 85 height 58
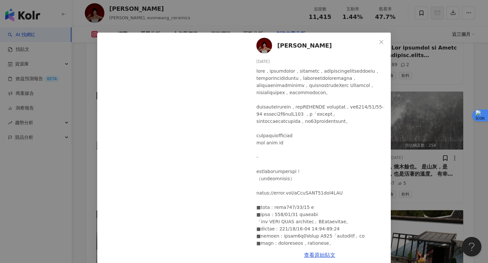
click at [81, 176] on div "王怡方 2024/11/4 178 6 4 查看原始貼文" at bounding box center [244, 131] width 488 height 263
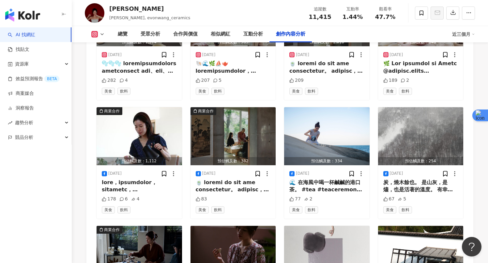
scroll to position [2251, 0]
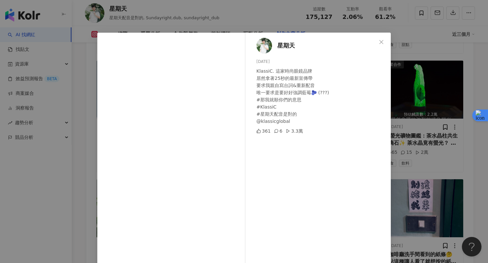
click at [426, 146] on div "星期天 2025/5/15 KlassiC. 這家時尚眼鏡品牌 居然拿著25秒的最新宣傳帶 要求我親自寫台詞&重新配音 唯一要求是要好好強調藍莓🫐 (???)…" at bounding box center [244, 131] width 488 height 263
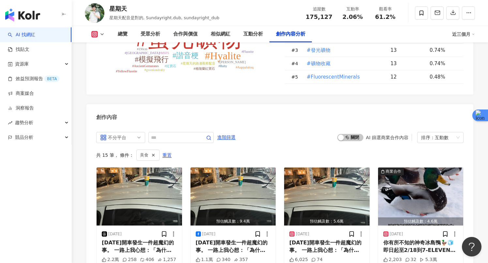
scroll to position [1971, 0]
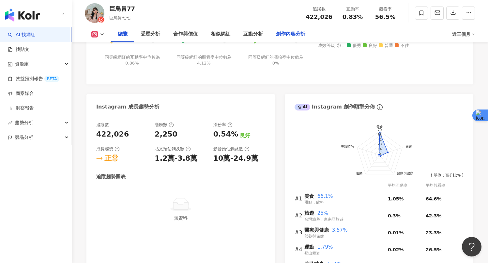
click at [286, 34] on div "創作內容分析" at bounding box center [290, 34] width 29 height 8
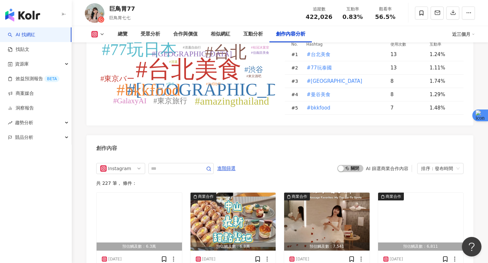
scroll to position [1920, 0]
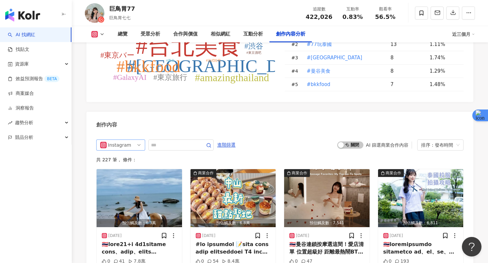
click at [124, 140] on div "Instagram" at bounding box center [118, 145] width 21 height 10
click at [198, 112] on div "創作內容" at bounding box center [279, 122] width 386 height 21
click at [227, 140] on span "進階篩選" at bounding box center [226, 145] width 18 height 10
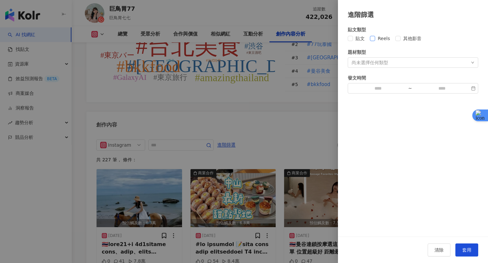
click at [376, 37] on span "Reels" at bounding box center [384, 38] width 18 height 7
click at [467, 245] on button "套用" at bounding box center [466, 249] width 23 height 13
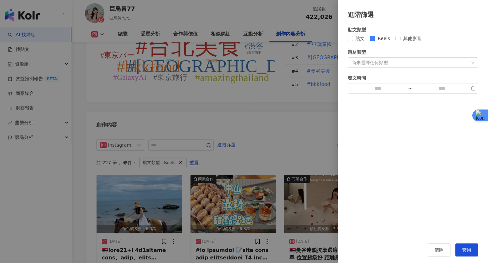
scroll to position [1973, 0]
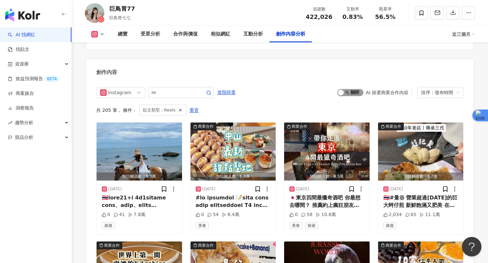
click at [350, 89] on span "啟動 關閉" at bounding box center [350, 92] width 26 height 7
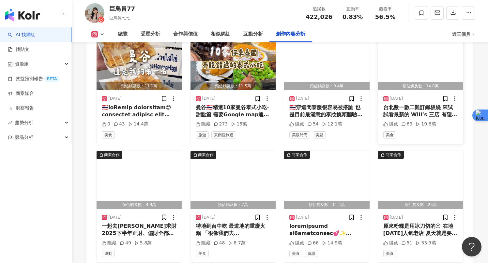
scroll to position [2191, 0]
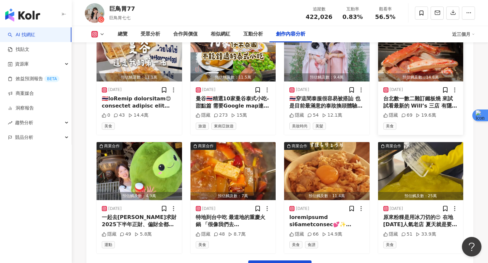
click at [428, 95] on div "台北數一數二難訂鐵板燒 來試試看最新的 Will’s 三店 有隱密的包廂空間 私廚套餐的食材跟料理都更升級 鱈場蟹肥美的好驚人，鮮甜多汁 炸春捲搭配蟹肉和根室…" at bounding box center [420, 102] width 75 height 15
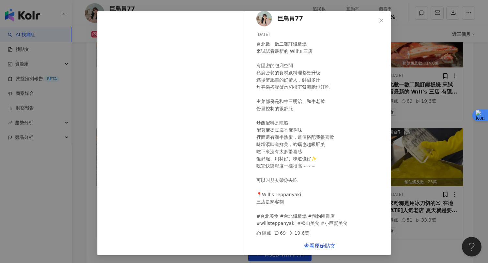
scroll to position [0, 0]
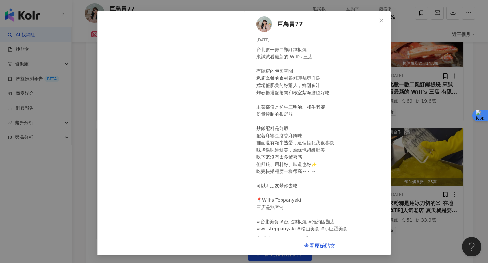
click at [419, 77] on div "巨鳥胃77 [DATE] 台北數一數二難訂鐵板燒 來試試看最新的 Will’s 三店 有隱密的包廂空間 私廚套餐的食材跟料理都更升級 鱈場蟹肥美的好驚人，鮮甜…" at bounding box center [244, 131] width 488 height 263
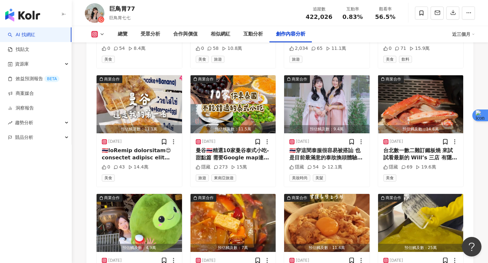
scroll to position [2136, 0]
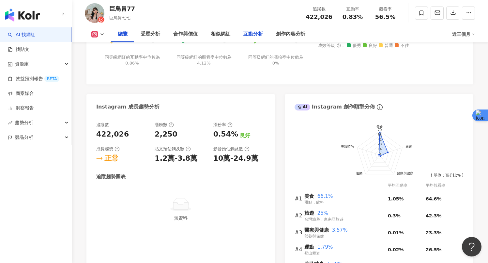
scroll to position [40, 0]
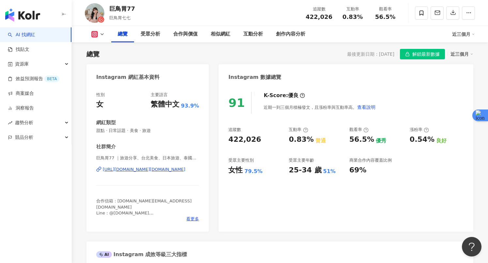
click at [13, 16] on img "button" at bounding box center [22, 14] width 35 height 13
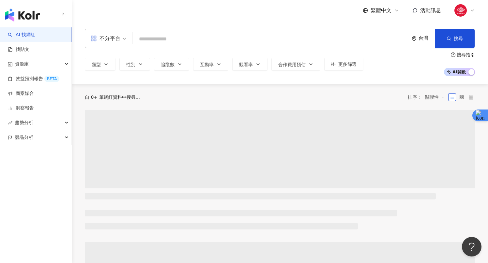
click at [222, 37] on input "search" at bounding box center [270, 39] width 270 height 12
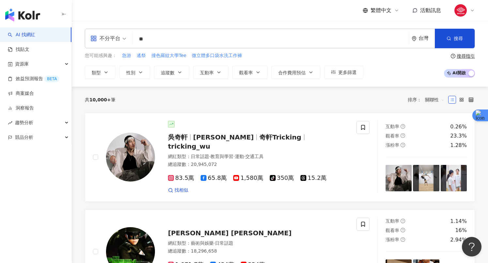
type input "*"
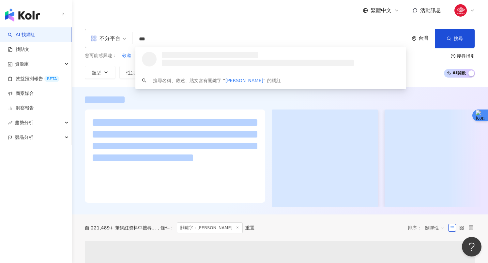
click at [219, 41] on input "***" at bounding box center [270, 39] width 270 height 12
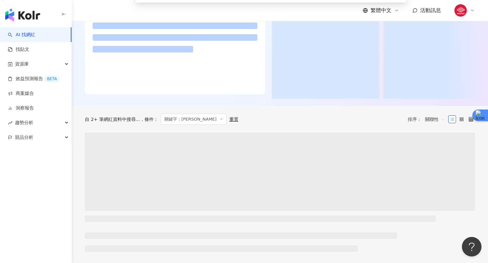
scroll to position [117, 0]
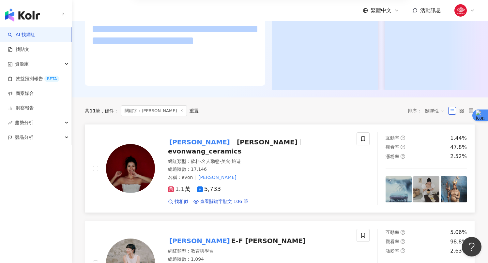
type input "***"
click at [263, 166] on div "總追蹤數 ： 17,146" at bounding box center [258, 169] width 181 height 7
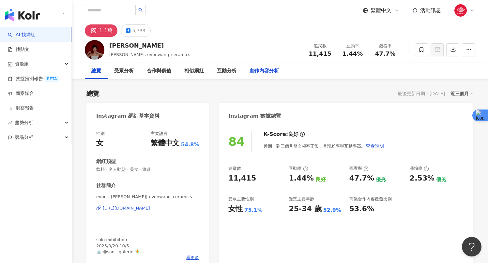
click at [258, 72] on div "創作內容分析" at bounding box center [263, 71] width 29 height 8
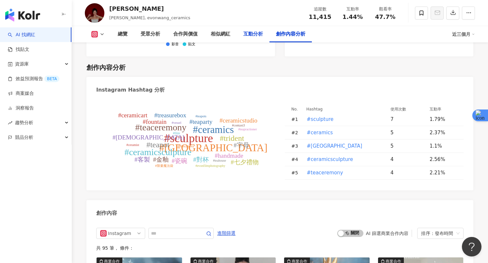
click at [237, 33] on div "互動分析" at bounding box center [253, 34] width 33 height 16
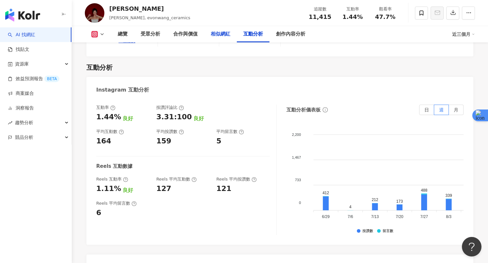
click at [219, 33] on div "相似網紅" at bounding box center [221, 34] width 20 height 8
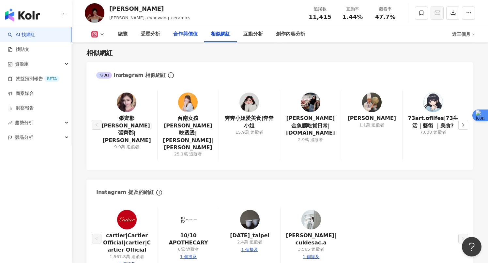
click at [179, 34] on div "合作與價值" at bounding box center [185, 34] width 24 height 8
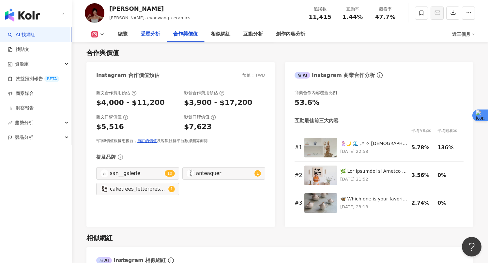
click at [136, 35] on div "受眾分析" at bounding box center [150, 34] width 33 height 16
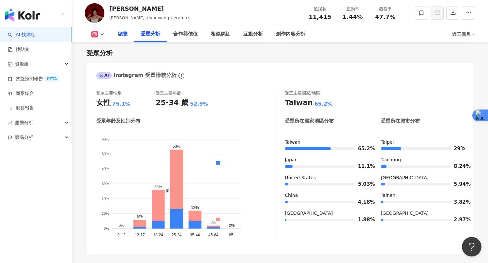
click at [116, 36] on div "總覽" at bounding box center [122, 34] width 23 height 16
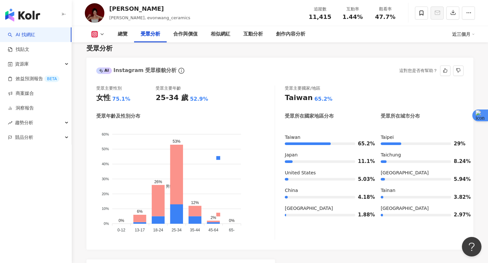
scroll to position [549, 0]
